Goal: Find specific page/section

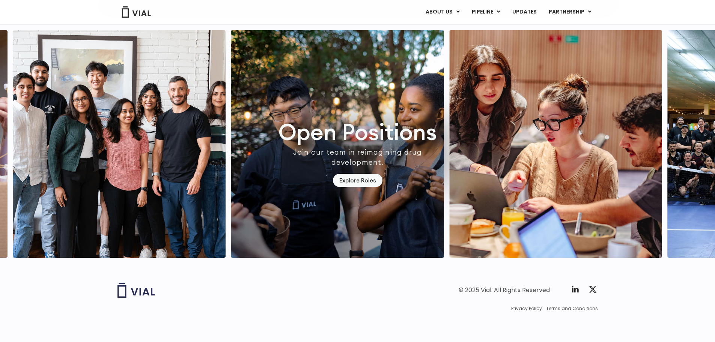
scroll to position [2147, 0]
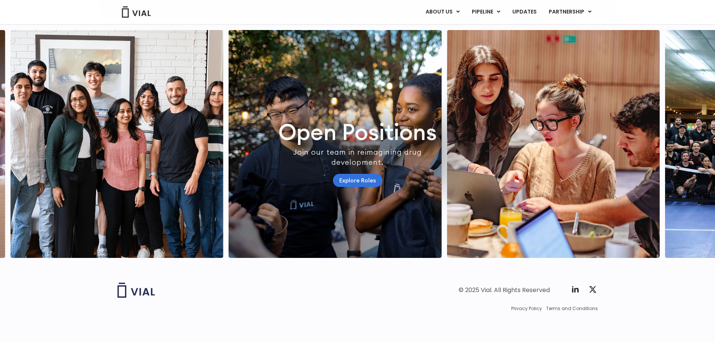
click at [358, 174] on link "Explore Roles" at bounding box center [358, 180] width 50 height 13
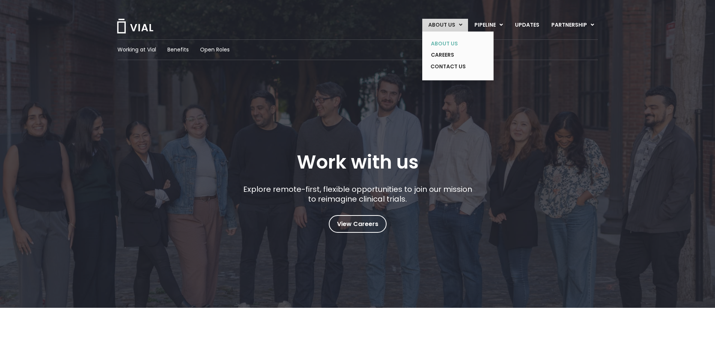
click at [443, 42] on link "ABOUT US" at bounding box center [452, 44] width 55 height 12
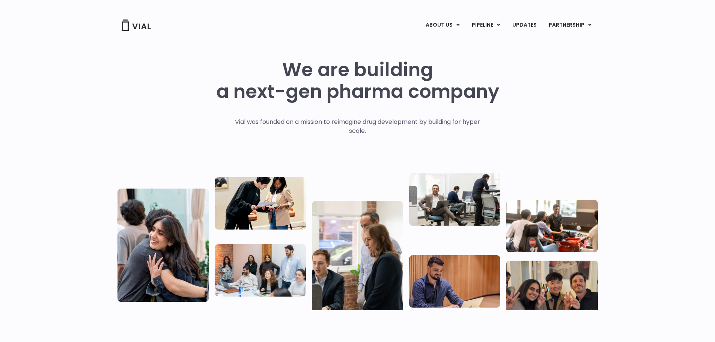
click at [389, 116] on div "We are building a next-gen pharma company" at bounding box center [357, 88] width 283 height 59
click at [16, 118] on div "We are building a next-gen pharma company Vial was founded on a mission to reim…" at bounding box center [357, 182] width 715 height 300
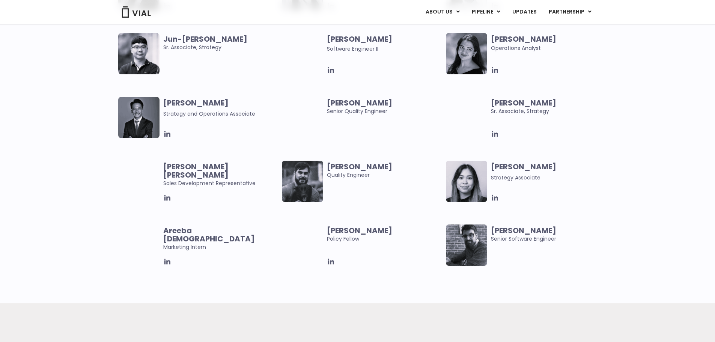
scroll to position [1463, 0]
